Goal: Task Accomplishment & Management: Manage account settings

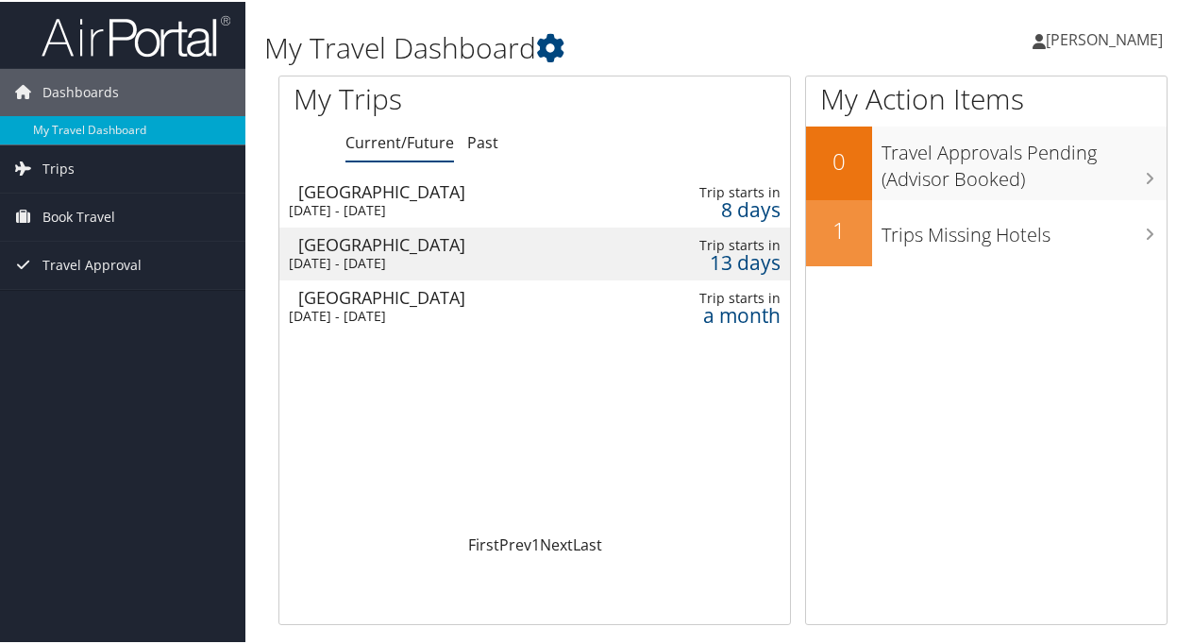
click at [496, 192] on div "[GEOGRAPHIC_DATA]" at bounding box center [456, 189] width 317 height 17
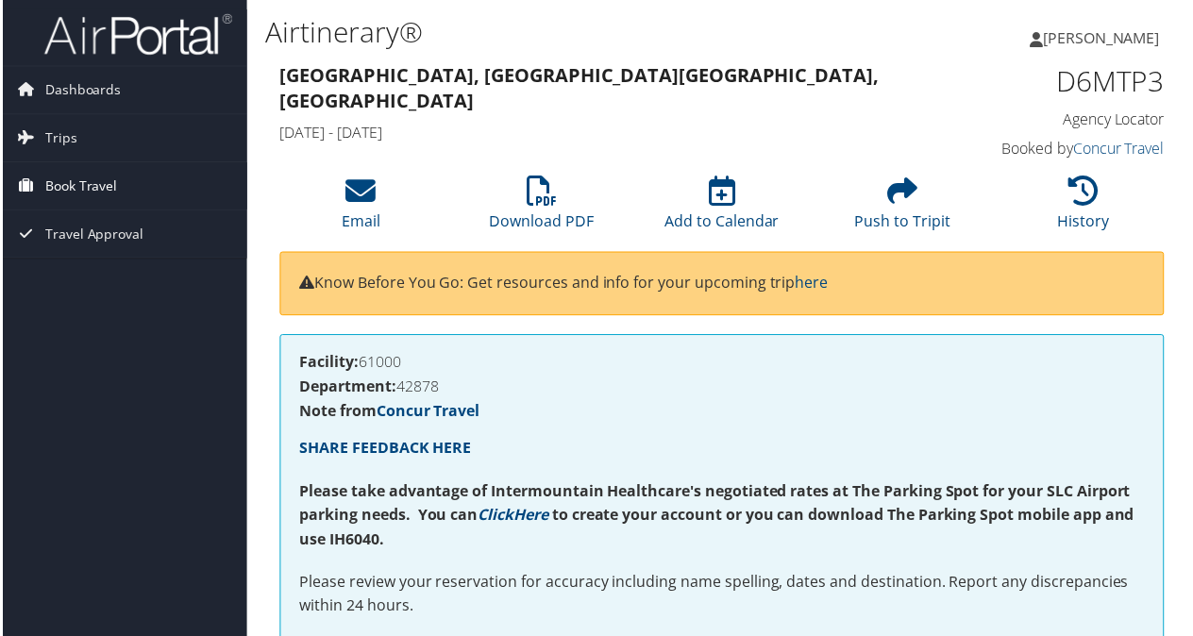
click at [57, 181] on span "Book Travel" at bounding box center [78, 186] width 73 height 47
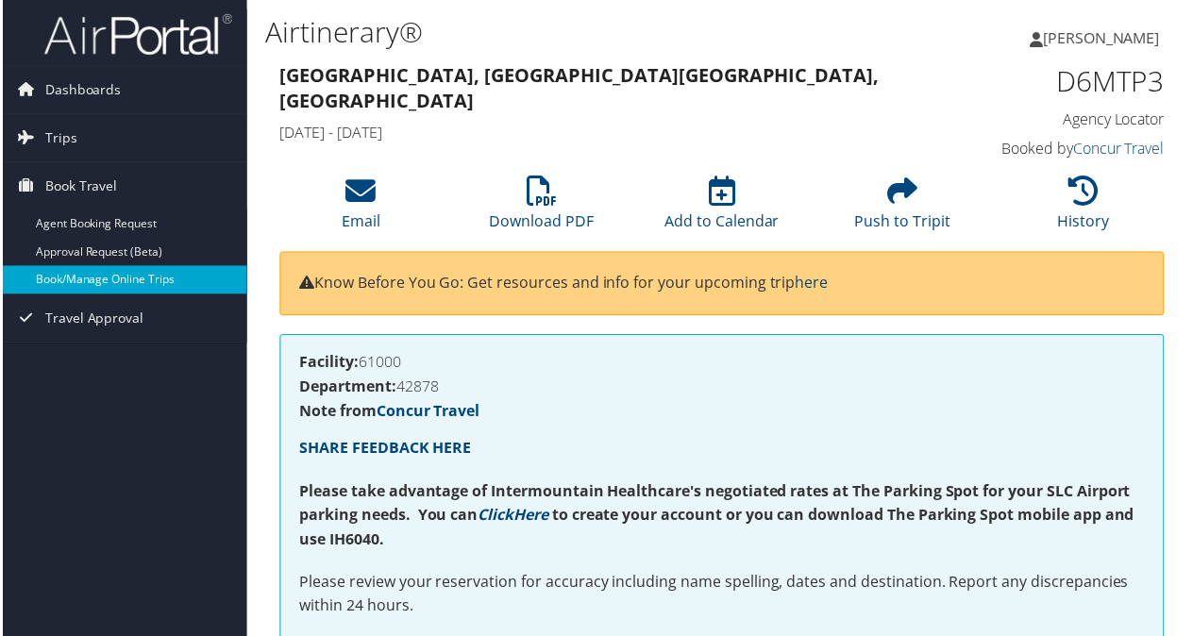
click at [48, 275] on link "Book/Manage Online Trips" at bounding box center [122, 281] width 245 height 28
click at [79, 273] on link "Book/Manage Online Trips" at bounding box center [122, 281] width 245 height 28
click at [113, 275] on link "Book/Manage Online Trips" at bounding box center [122, 281] width 245 height 28
